Goal: Information Seeking & Learning: Learn about a topic

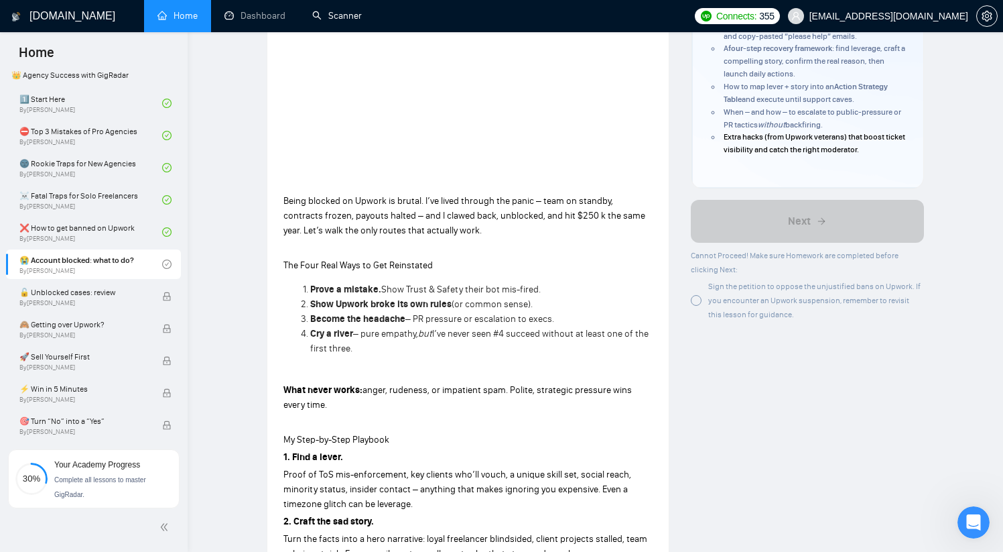
scroll to position [280, 0]
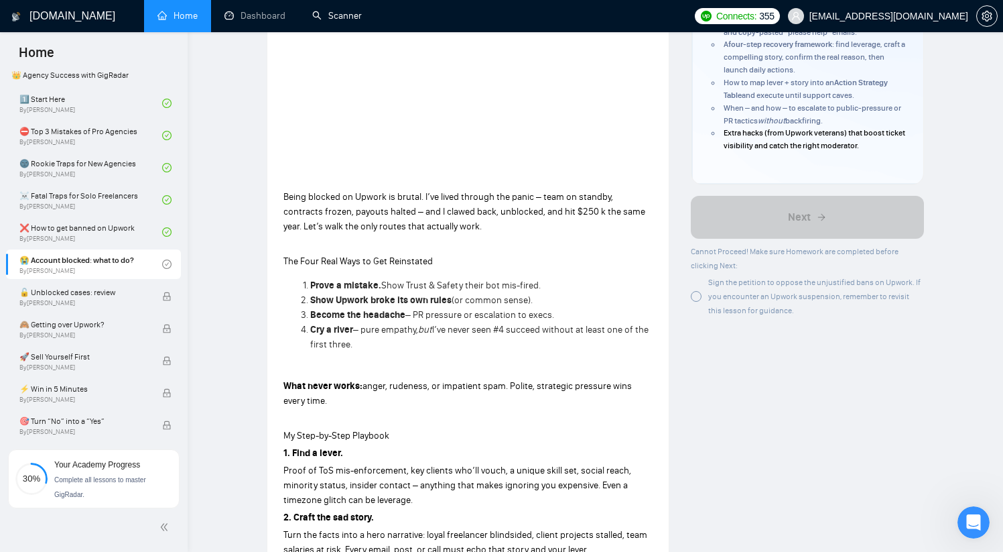
click at [696, 298] on div at bounding box center [696, 296] width 11 height 11
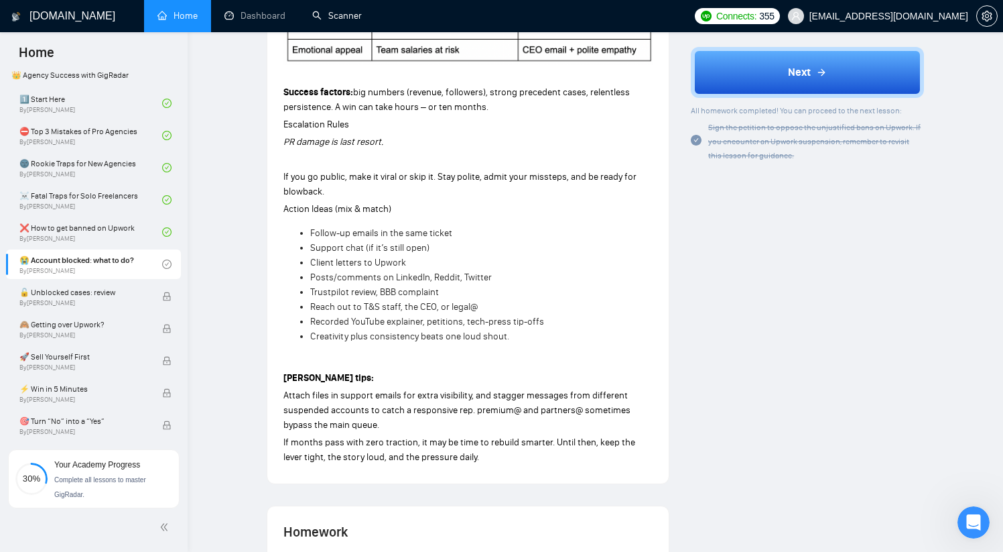
scroll to position [1262, 0]
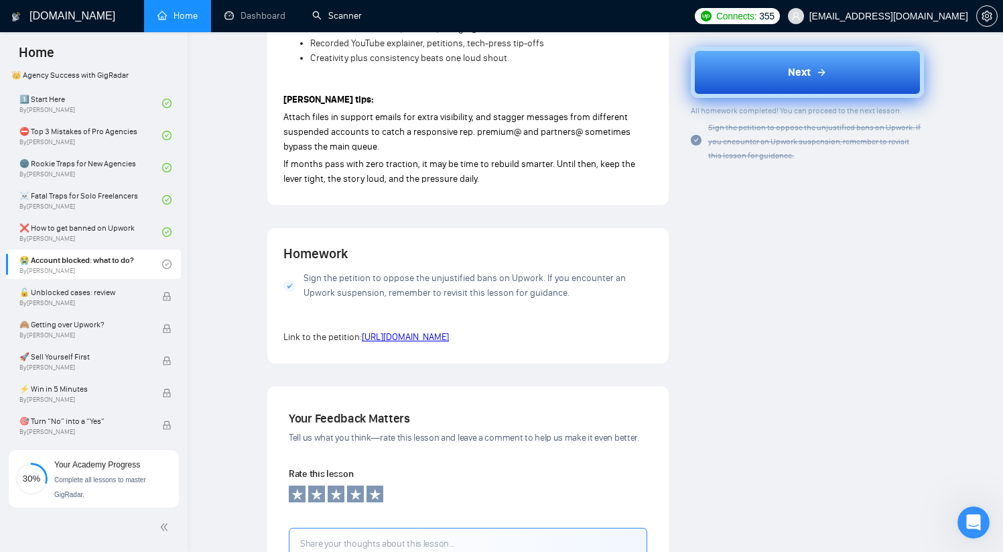
click at [804, 84] on button "Next" at bounding box center [807, 72] width 233 height 51
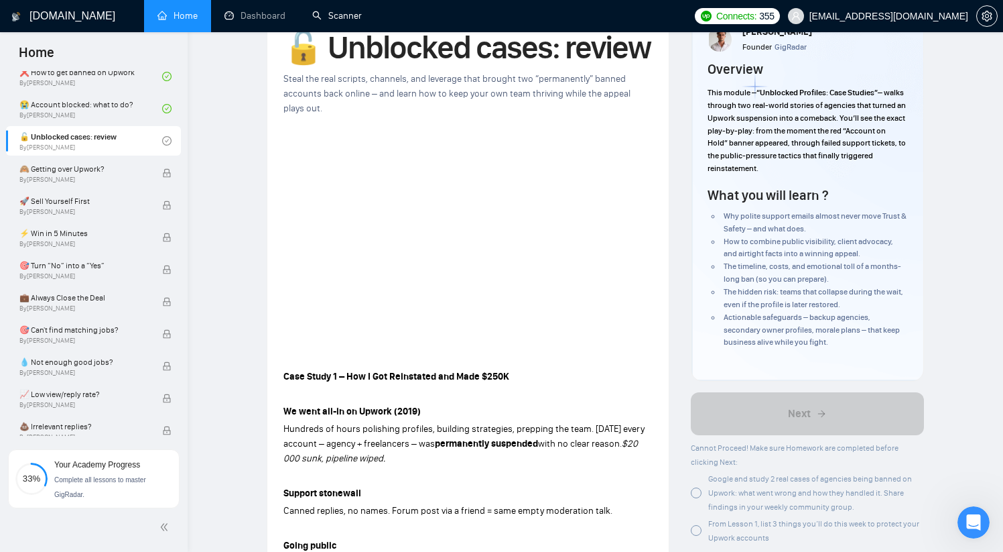
scroll to position [145, 0]
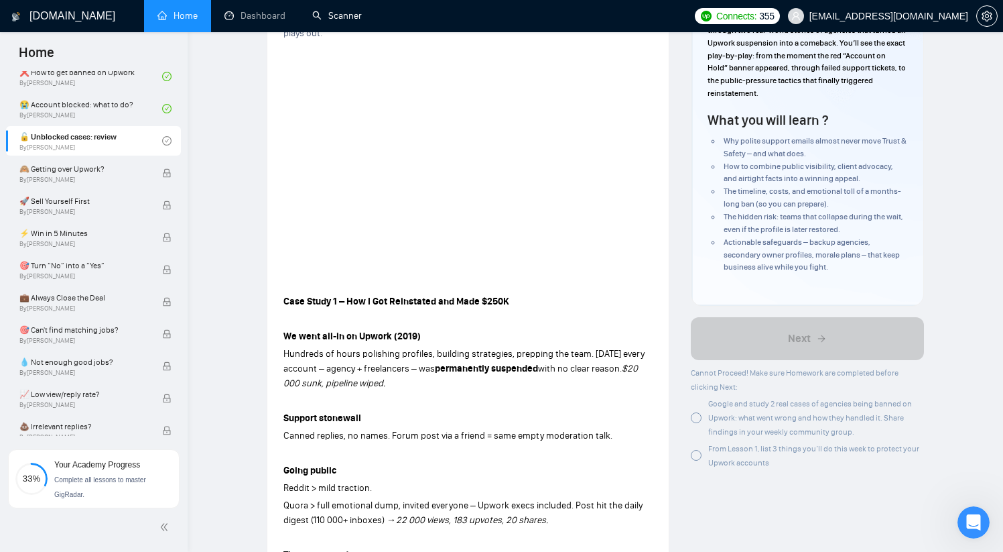
click at [698, 414] on div at bounding box center [696, 417] width 11 height 11
click at [696, 456] on div at bounding box center [696, 455] width 11 height 11
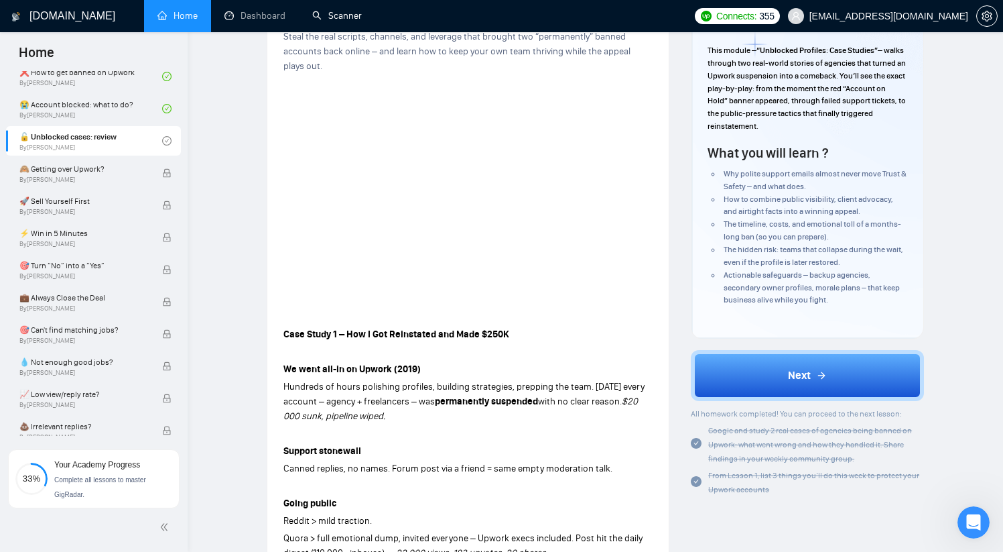
scroll to position [121, 0]
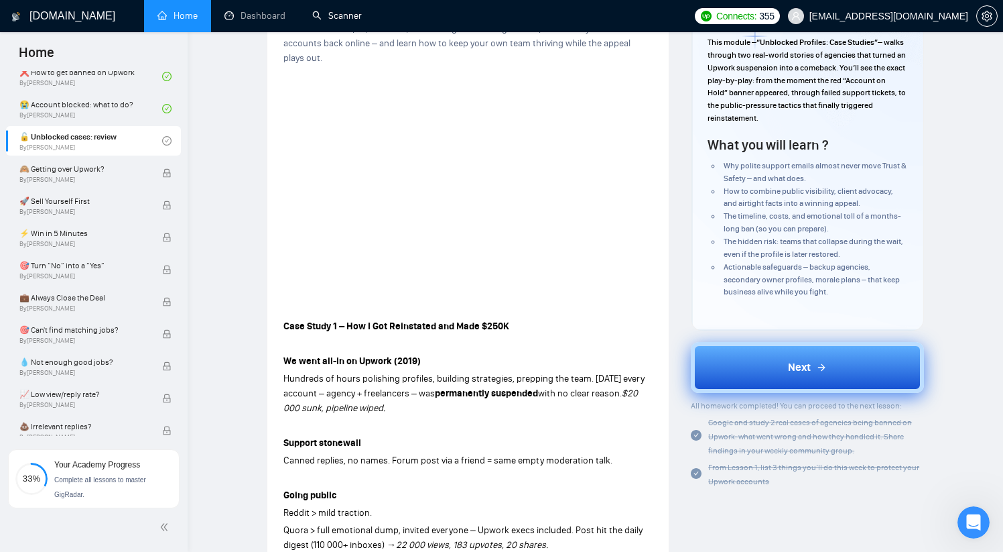
click at [764, 378] on button "Next" at bounding box center [807, 367] width 233 height 51
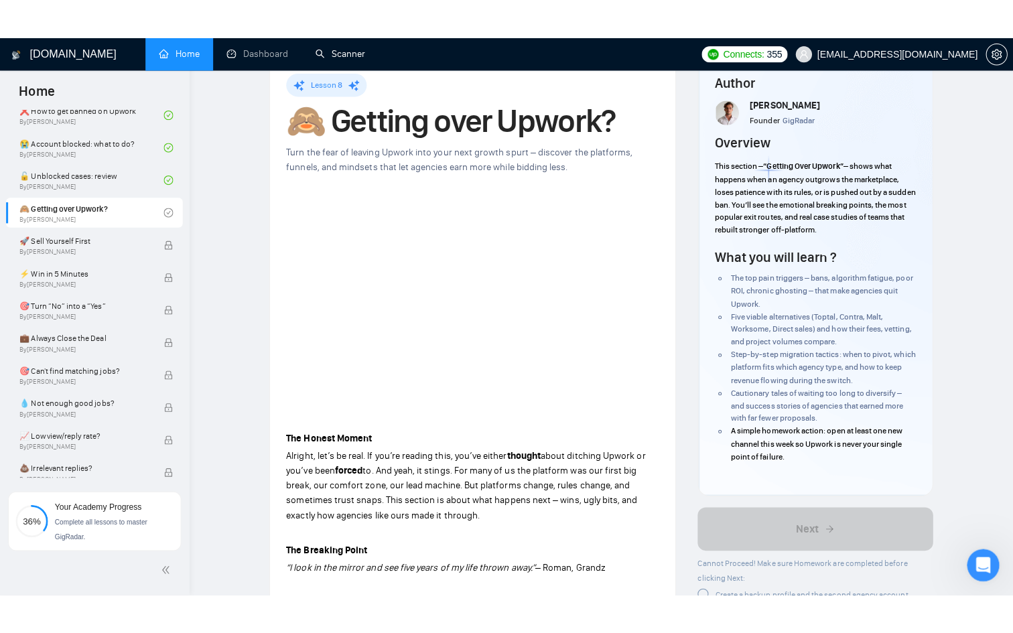
scroll to position [38, 0]
